Goal: Task Accomplishment & Management: Use online tool/utility

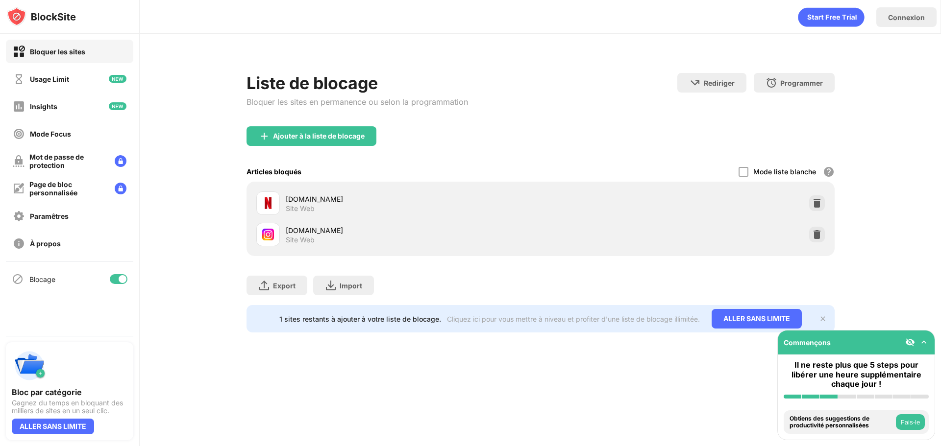
click at [819, 237] on img at bounding box center [817, 235] width 10 height 10
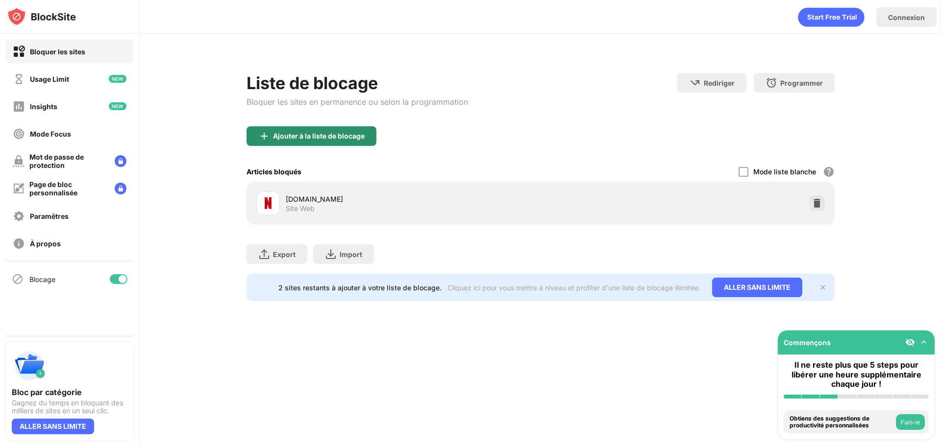
click at [357, 138] on div "Ajouter à la liste de blocage" at bounding box center [319, 136] width 92 height 8
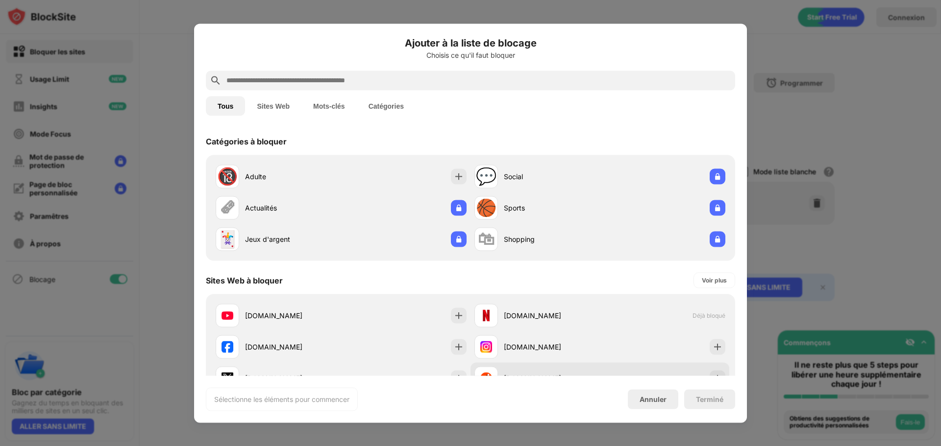
click at [617, 369] on div "[DOMAIN_NAME]" at bounding box center [599, 378] width 259 height 31
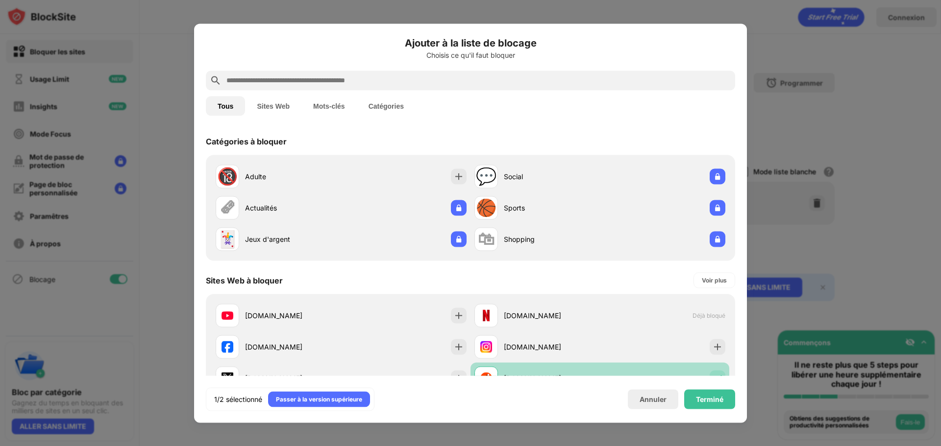
click at [617, 369] on div "[DOMAIN_NAME]" at bounding box center [599, 378] width 259 height 31
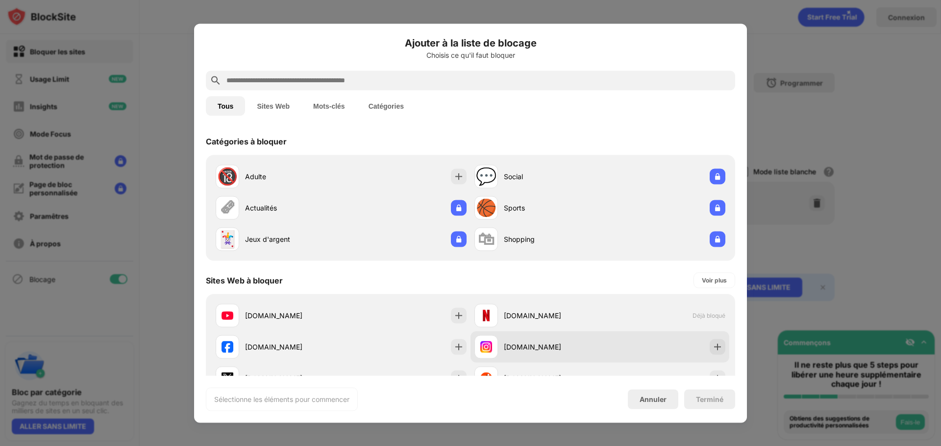
click at [618, 351] on div "[DOMAIN_NAME]" at bounding box center [599, 346] width 259 height 31
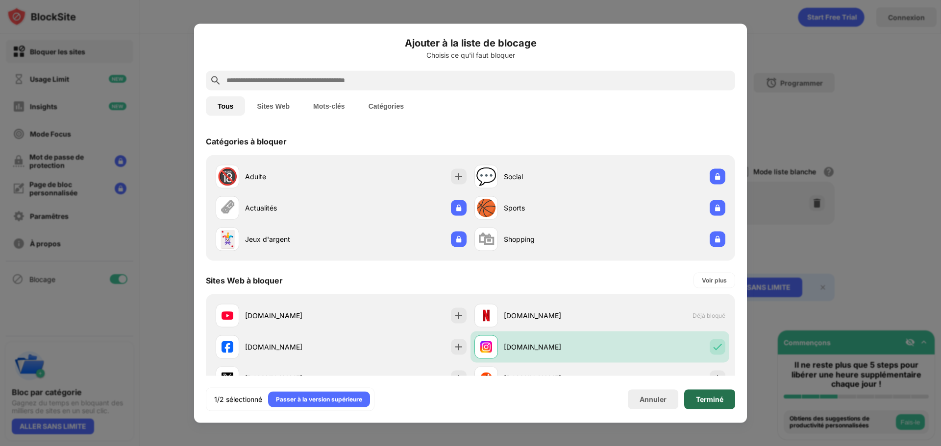
click at [693, 393] on div "Terminé" at bounding box center [709, 399] width 51 height 20
